Goal: Task Accomplishment & Management: Manage account settings

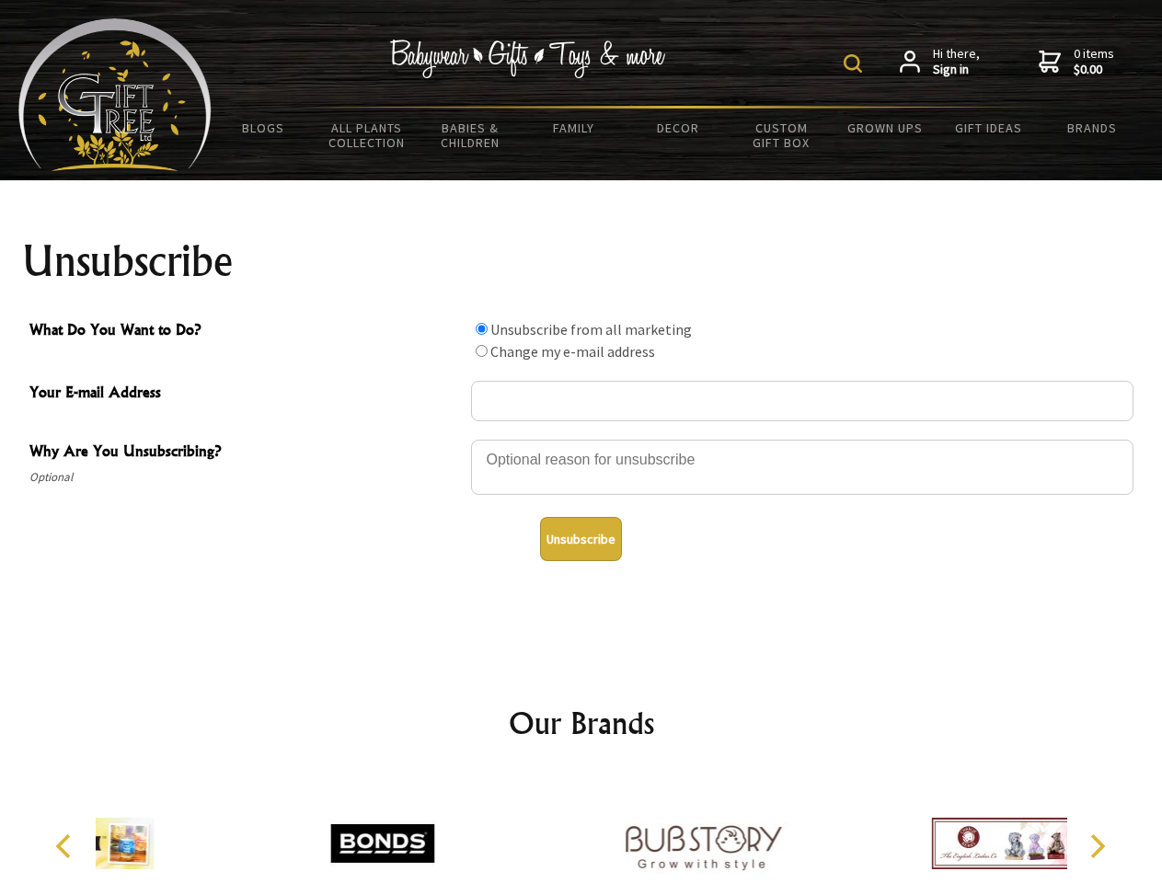
click at [856, 63] on img at bounding box center [853, 63] width 18 height 18
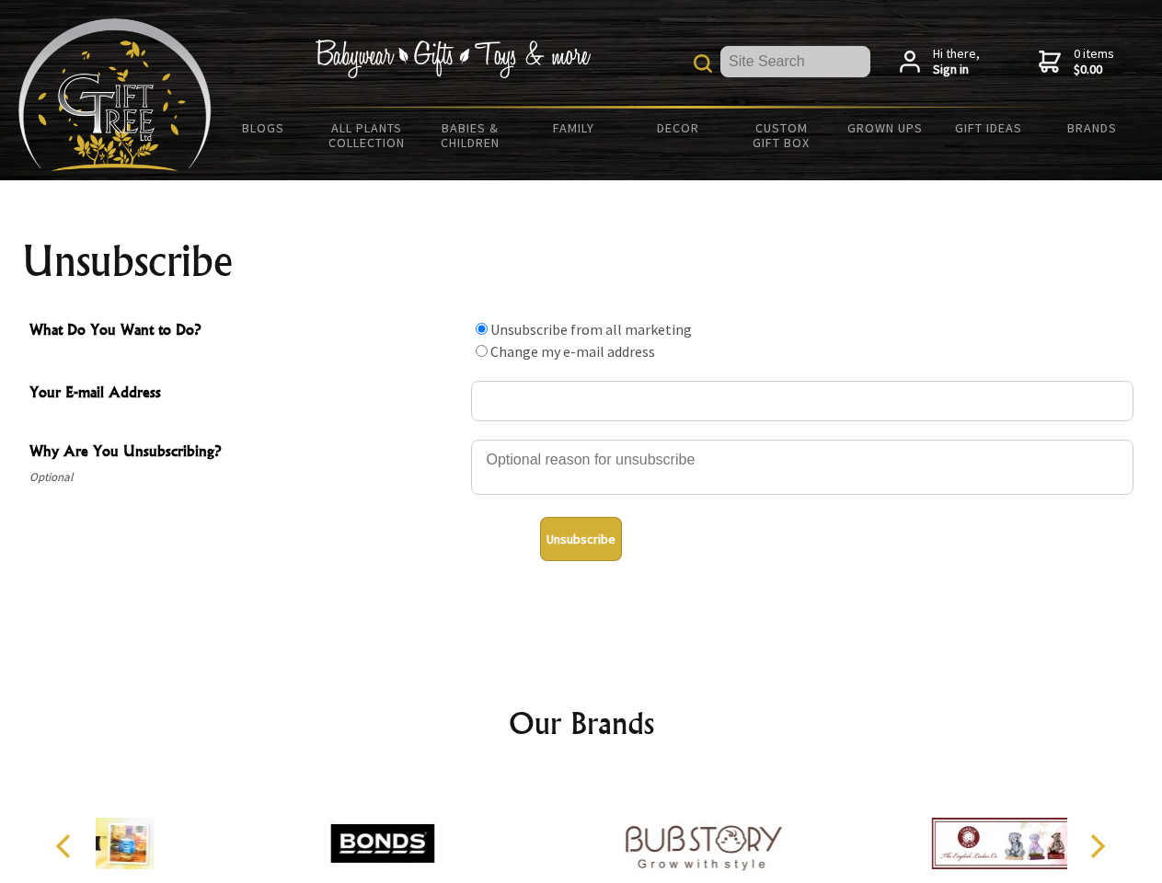
click at [581, 439] on div at bounding box center [802, 470] width 662 height 64
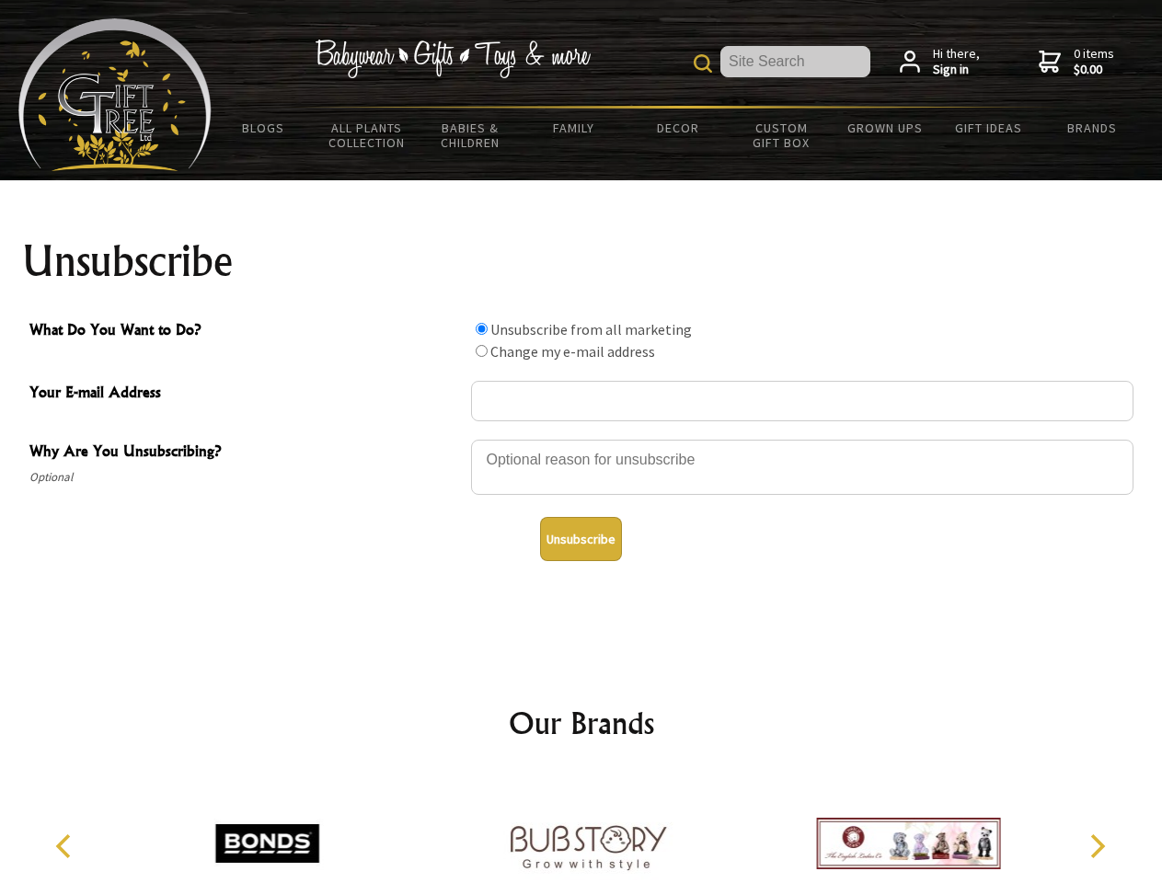
click at [481, 328] on input "What Do You Want to Do?" at bounding box center [482, 329] width 12 height 12
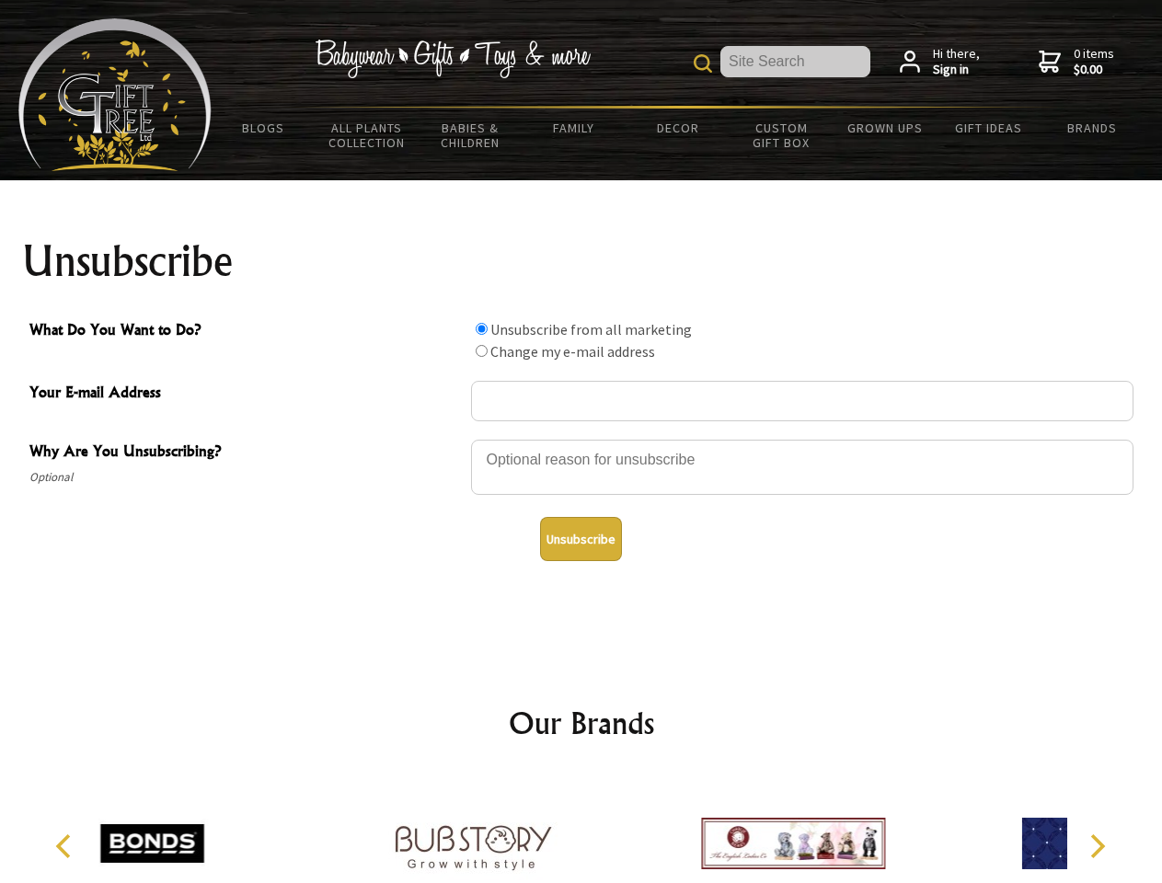
click at [481, 351] on input "What Do You Want to Do?" at bounding box center [482, 351] width 12 height 12
radio input "true"
click at [580, 539] on button "Unsubscribe" at bounding box center [581, 539] width 82 height 44
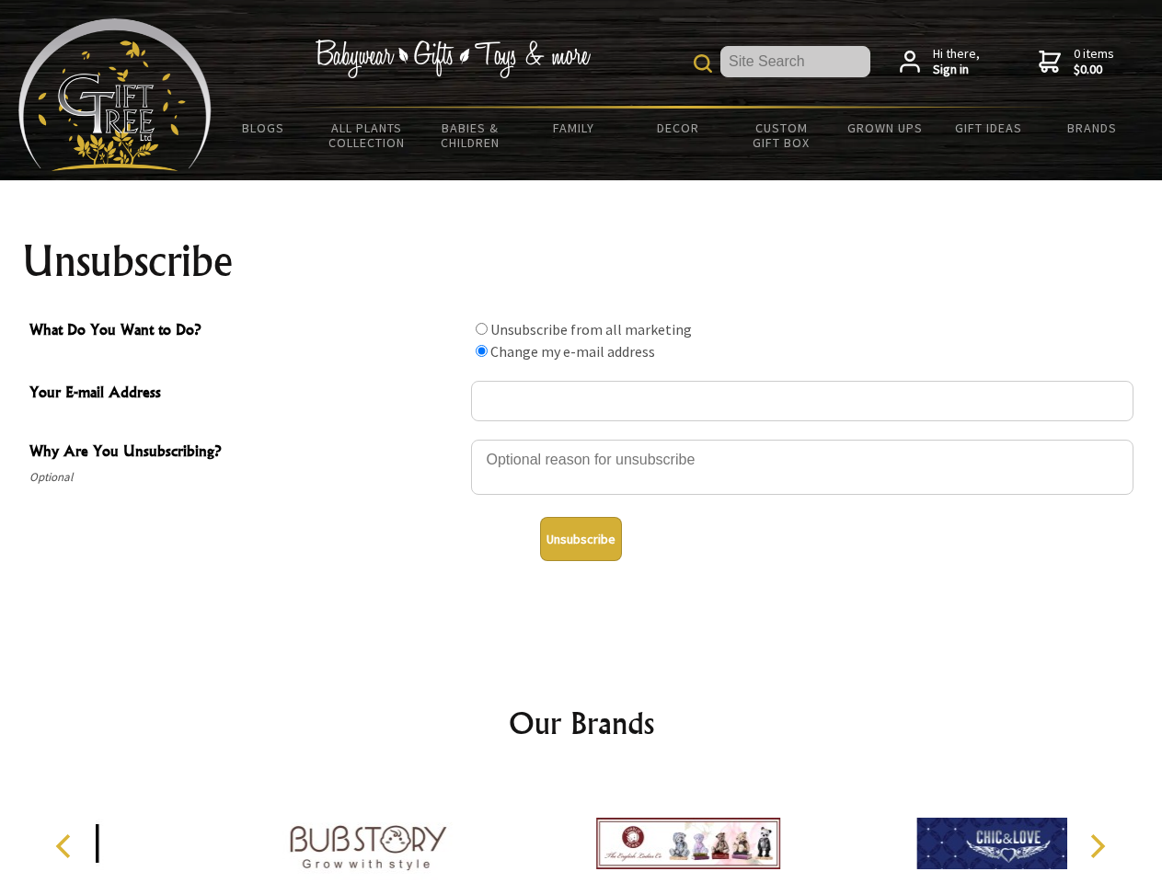
click at [581, 829] on div at bounding box center [688, 847] width 320 height 144
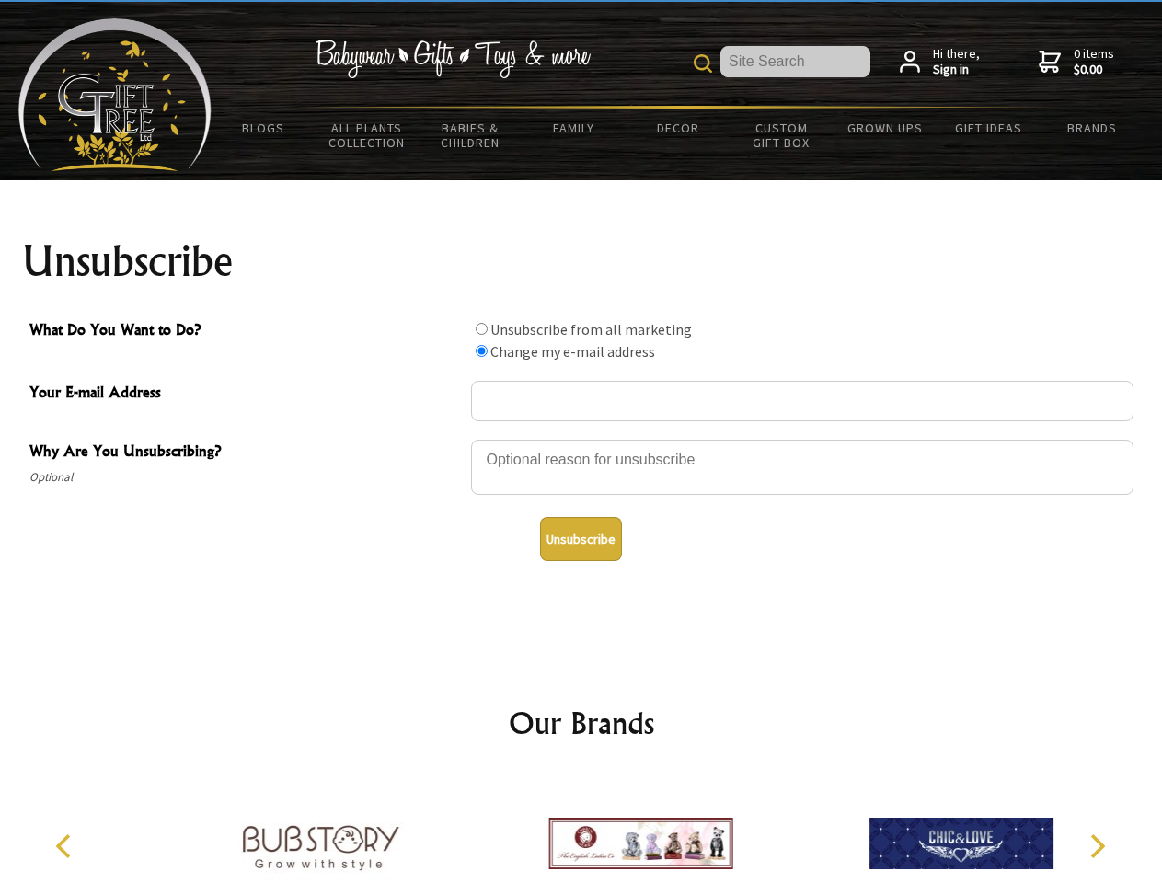
click at [66, 846] on icon "Previous" at bounding box center [65, 846] width 24 height 24
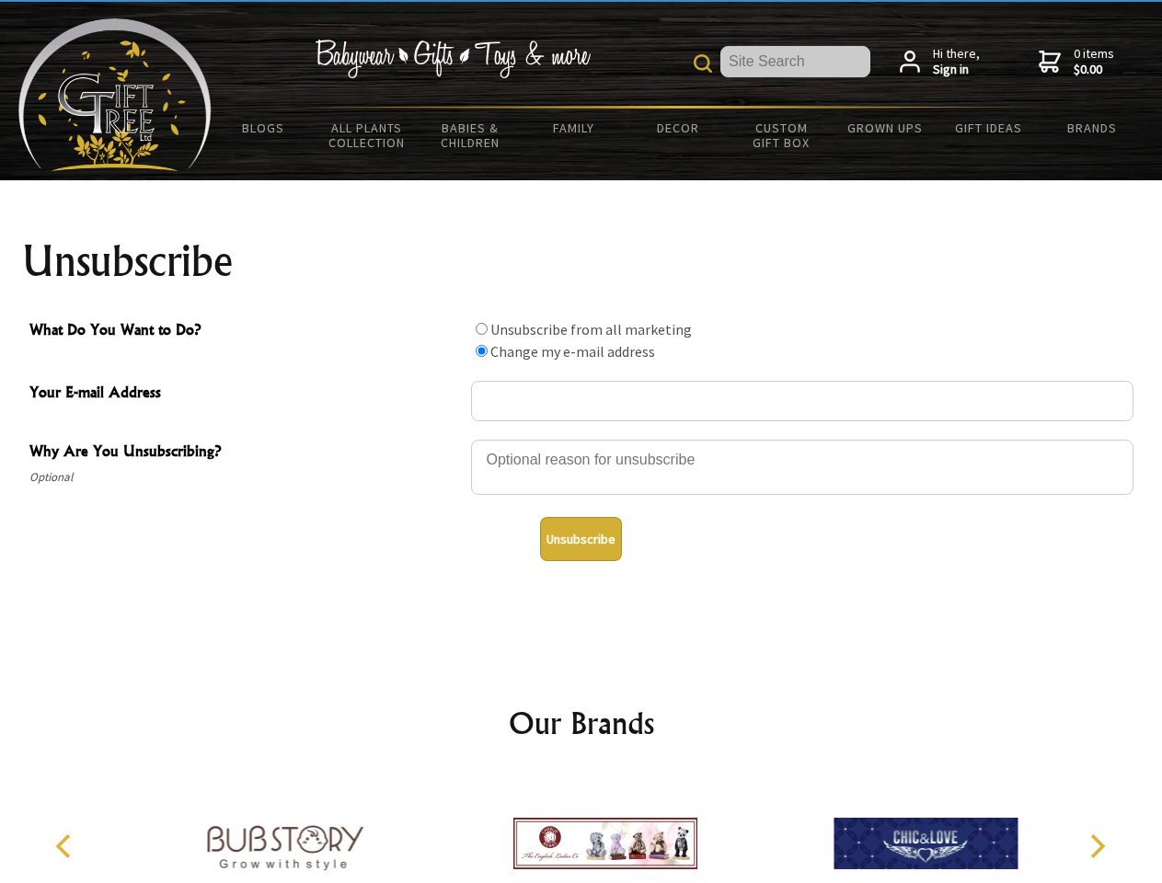
click at [1097, 846] on icon "Next" at bounding box center [1096, 846] width 24 height 24
